Goal: Information Seeking & Learning: Learn about a topic

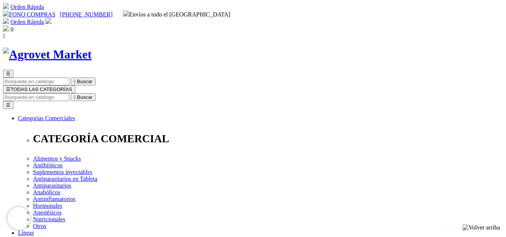
scroll to position [37, 0]
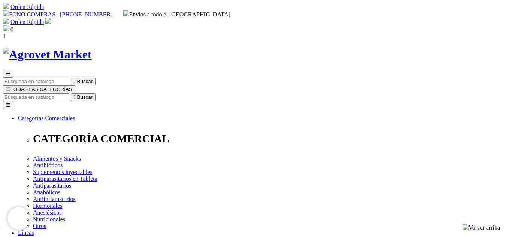
click at [69, 93] on input "Buscar" at bounding box center [36, 97] width 66 height 8
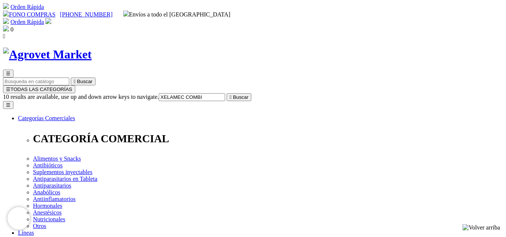
type input "XELAMEC COMBI"
click at [227, 93] on button " Buscar" at bounding box center [239, 97] width 25 height 8
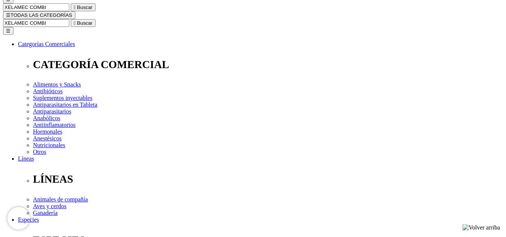
scroll to position [75, 0]
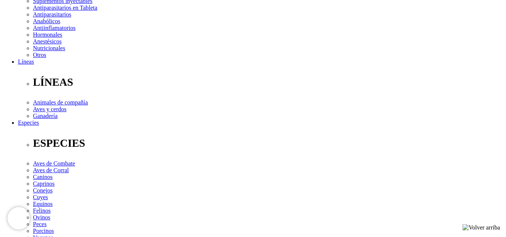
scroll to position [187, 0]
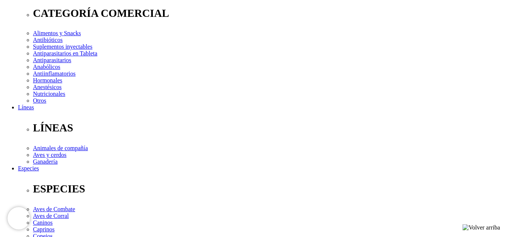
scroll to position [112, 0]
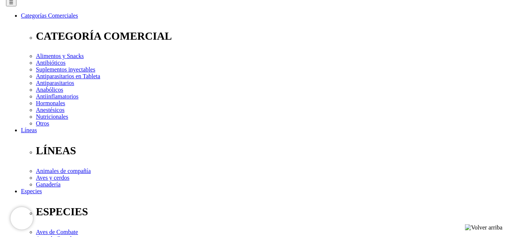
scroll to position [104, 0]
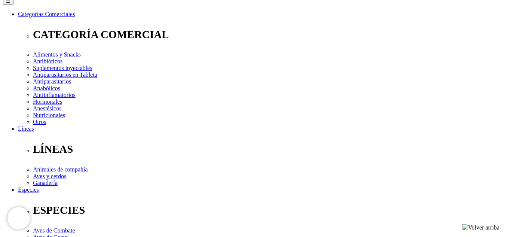
click at [138, 120] on link at bounding box center [138, 120] width 0 height 0
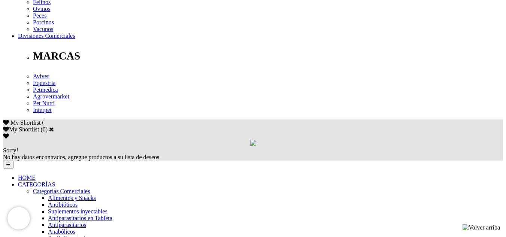
scroll to position [366, 0]
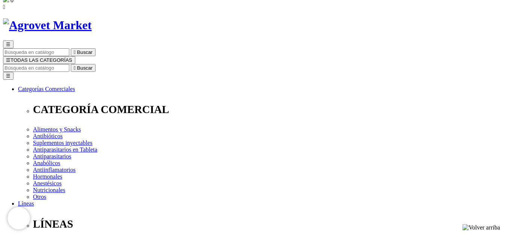
scroll to position [0, 0]
